Goal: Find specific page/section: Find specific page/section

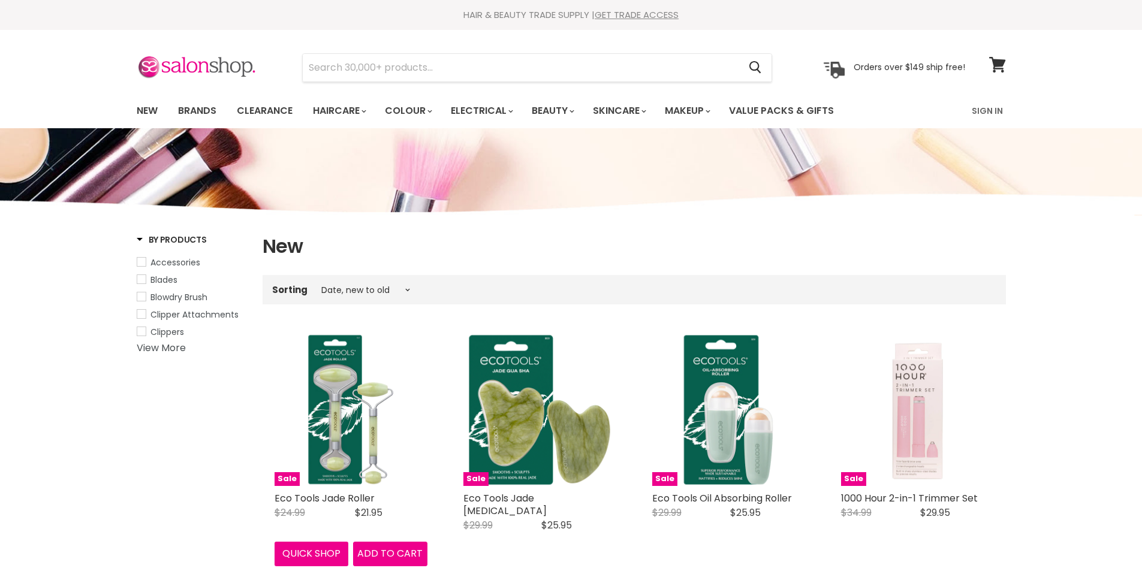
select select "created-descending"
click at [206, 107] on link "Brands" at bounding box center [197, 110] width 56 height 25
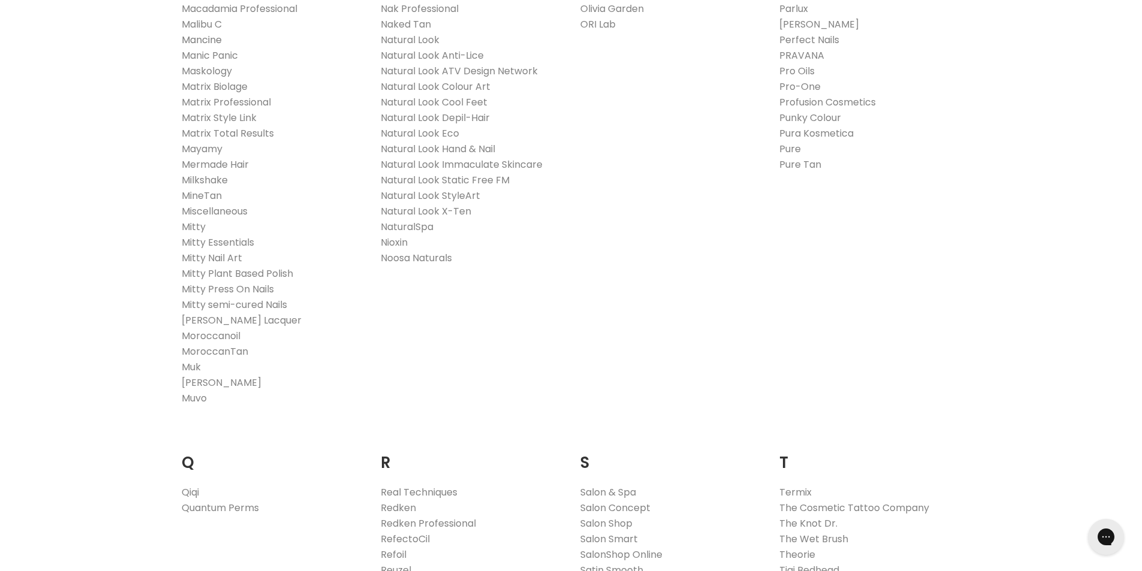
click at [212, 39] on link "Mancine" at bounding box center [202, 40] width 40 height 14
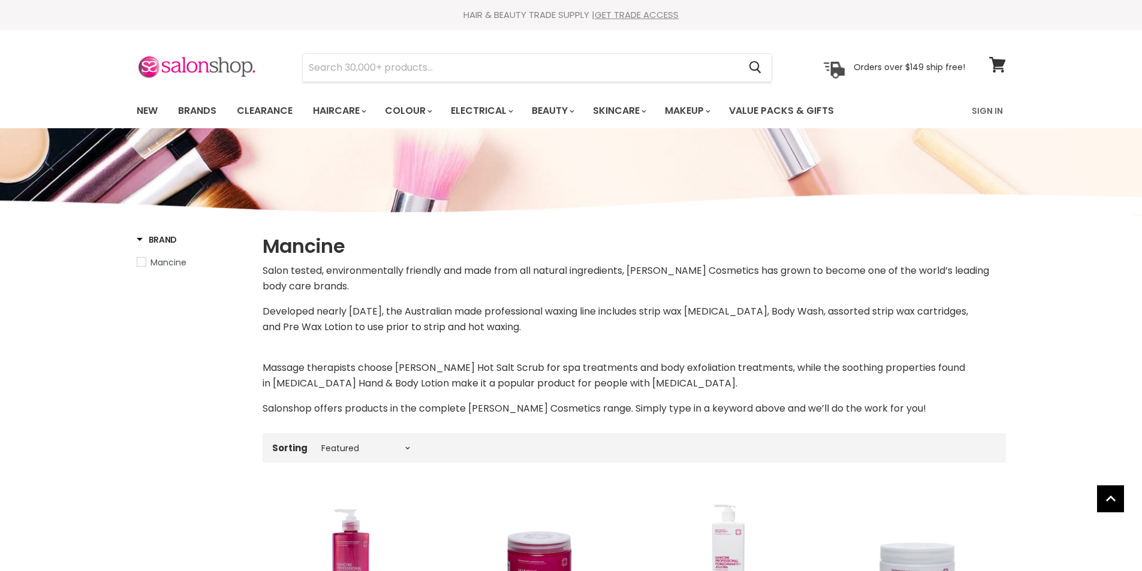
select select "manual"
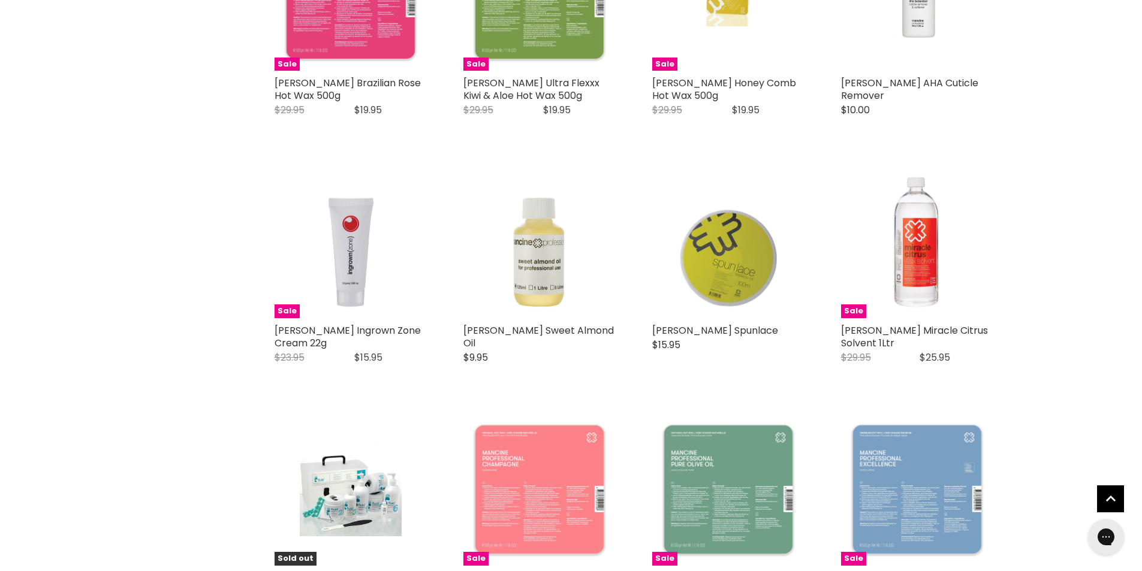
scroll to position [2996, 0]
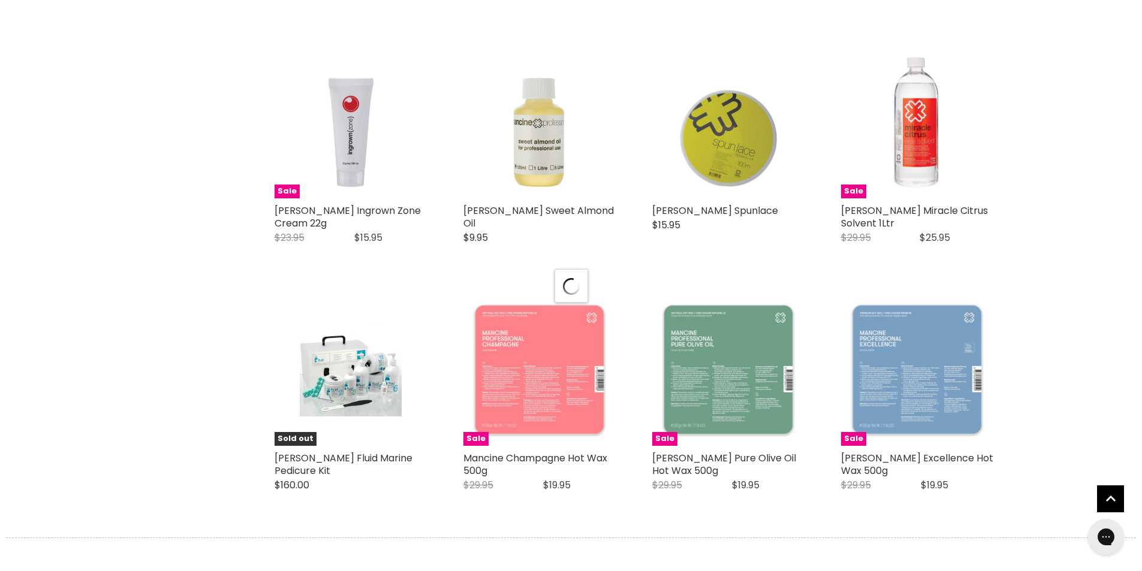
select select "manual"
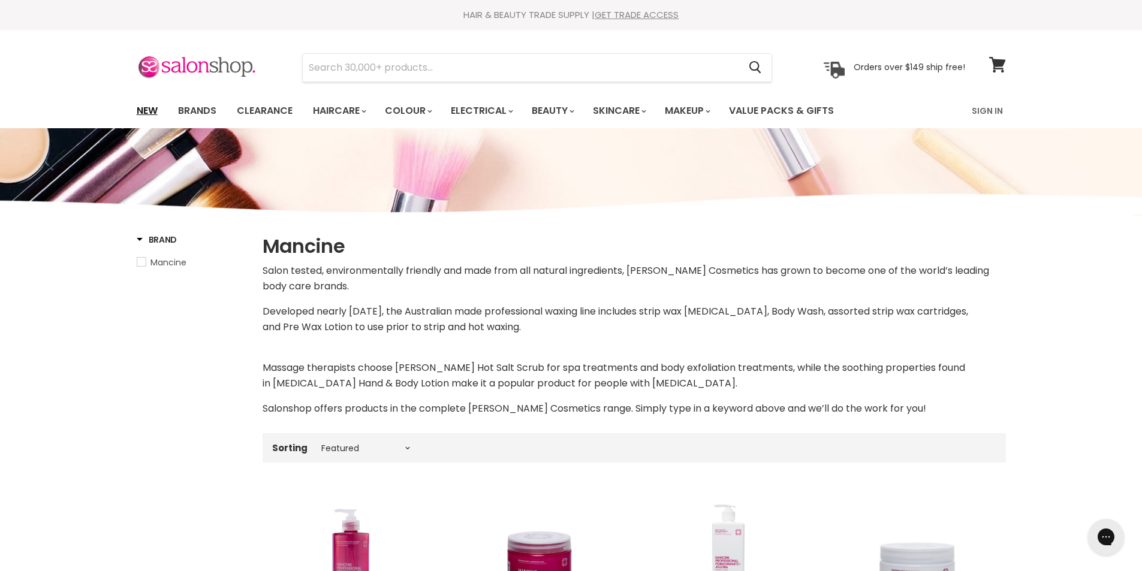
click at [151, 112] on link "New" at bounding box center [147, 110] width 39 height 25
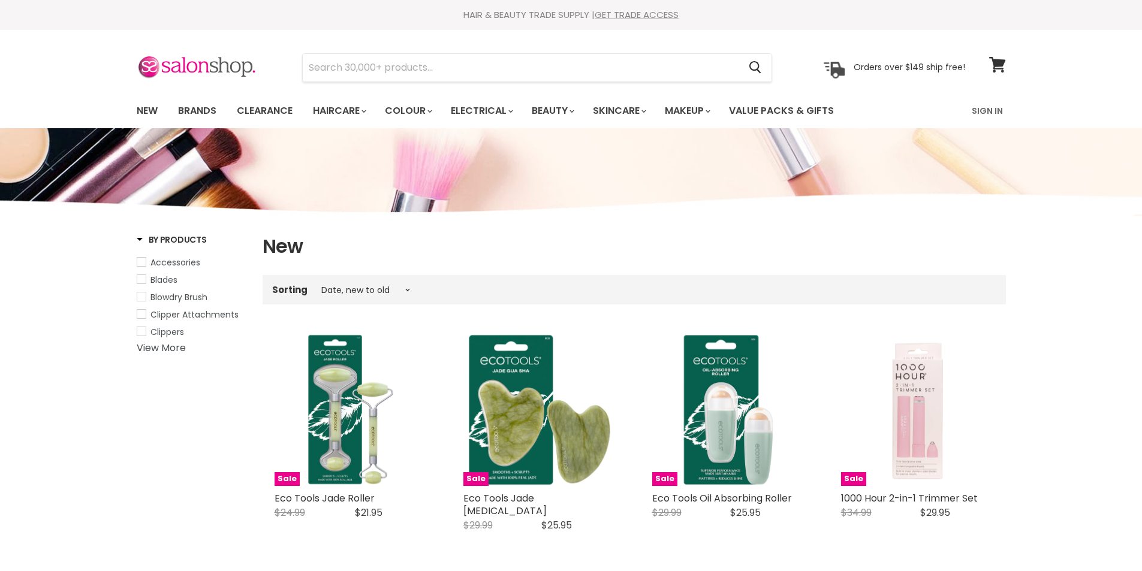
select select "created-descending"
click at [209, 111] on link "Brands" at bounding box center [197, 110] width 56 height 25
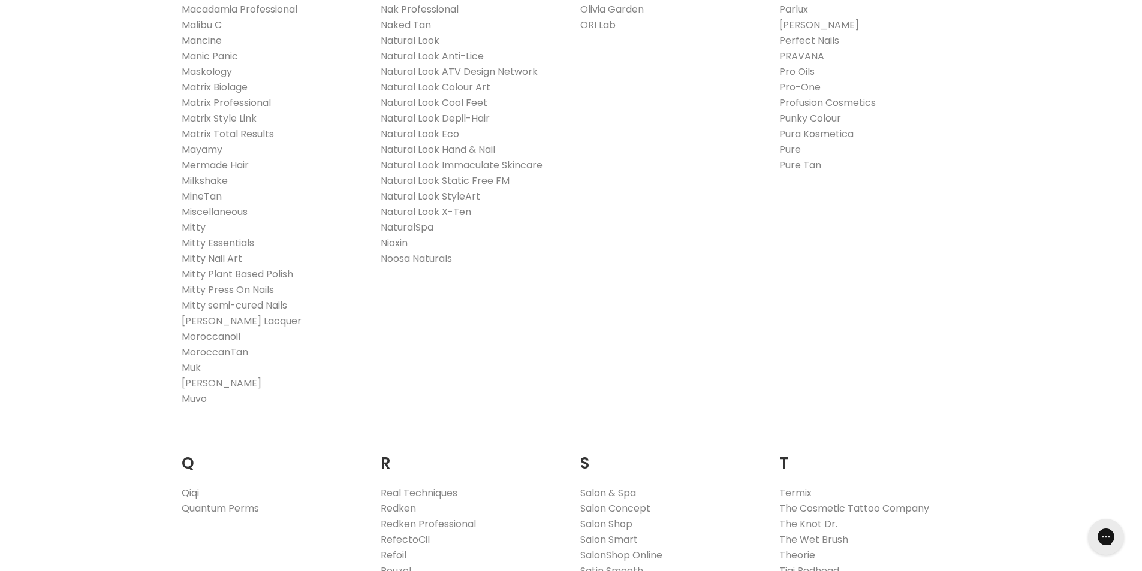
click at [212, 41] on link "Mancine" at bounding box center [202, 41] width 40 height 14
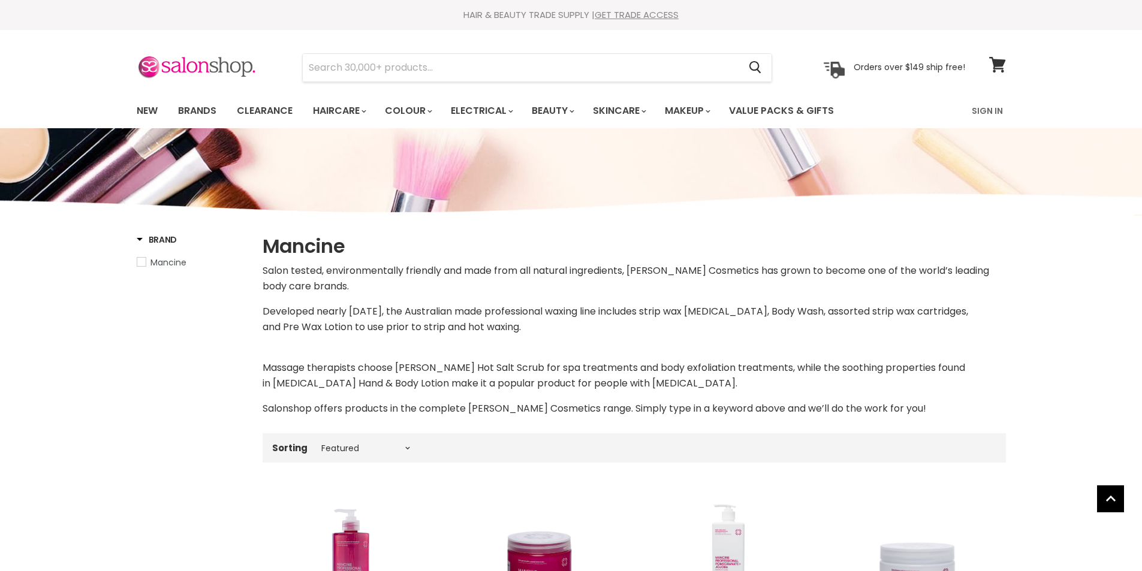
select select "manual"
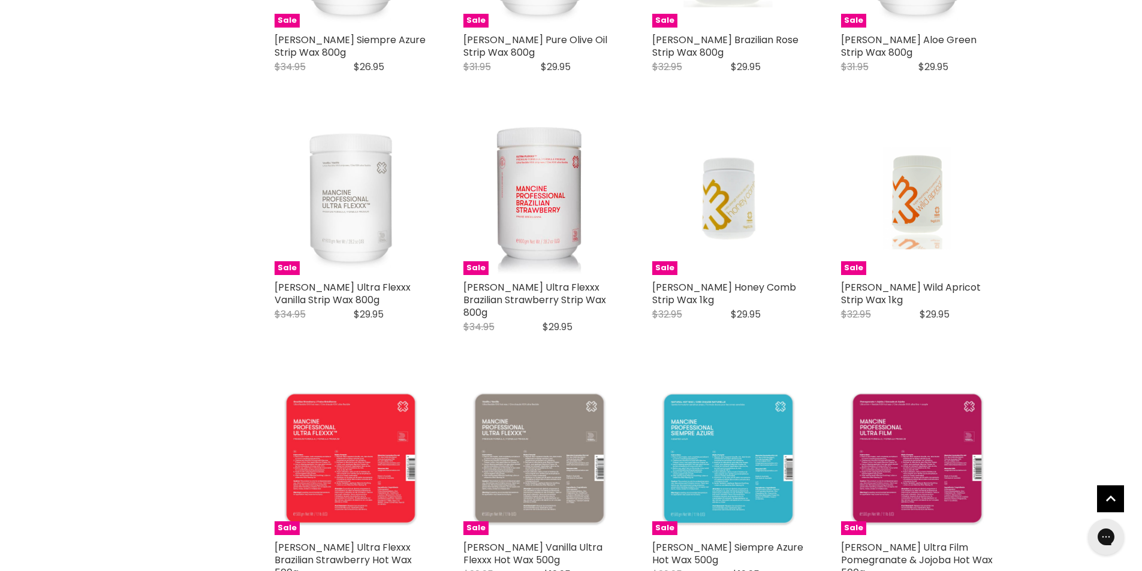
scroll to position [1798, 0]
